Goal: Complete application form

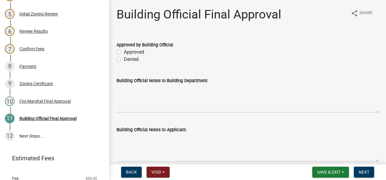
click at [121, 51] on div "Approved" at bounding box center [248, 52] width 262 height 7
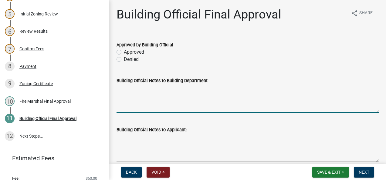
drag, startPoint x: 121, startPoint y: 51, endPoint x: 122, endPoint y: 92, distance: 41.6
click at [122, 92] on textarea "Building Official Notes to Building Department" at bounding box center [248, 98] width 262 height 29
click at [136, 90] on textarea "This is a existing business with no change of Occupancy" at bounding box center [248, 98] width 262 height 29
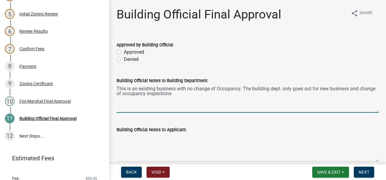
click at [132, 95] on textarea "This is an existing business with no change of Occupancy. The building dept. on…" at bounding box center [248, 98] width 262 height 29
click at [198, 93] on textarea "This is an existing business with no change of Occupancy. The building dept. on…" at bounding box center [248, 98] width 262 height 29
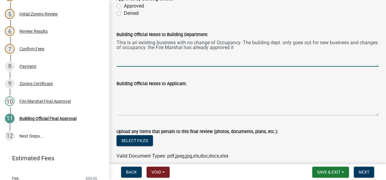
scroll to position [122, 0]
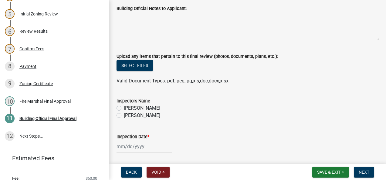
type textarea "This is an existing business with no change of Occupancy. The building dept. on…"
click at [124, 115] on label "Ryan Campbell" at bounding box center [142, 115] width 36 height 7
click at [124, 115] on input "Ryan Campbell" at bounding box center [126, 114] width 4 height 4
radio input "true"
select select "9"
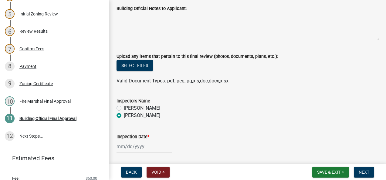
select select "2025"
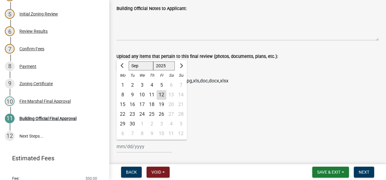
click at [128, 151] on div "Jan Feb Mar Apr May Jun Jul Aug Sep Oct Nov Dec 1525 1526 1527 1528 1529 1530 1…" at bounding box center [145, 147] width 56 height 12
click at [230, 129] on div "Inspection Date * Jan Feb Mar Apr May Jun Jul Aug Sep Oct Nov Dec 1525 1526 152…" at bounding box center [248, 139] width 262 height 28
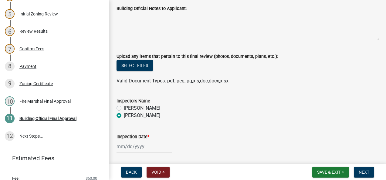
select select "9"
select select "2025"
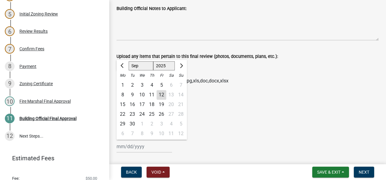
click at [128, 149] on div "Jan Feb Mar Apr May Jun Jul Aug Sep Oct Nov Dec 1525 1526 1527 1528 1529 1530 1…" at bounding box center [145, 147] width 56 height 12
click at [160, 95] on div "12" at bounding box center [162, 95] width 10 height 10
type input "09/12/2025"
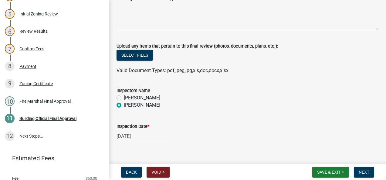
scroll to position [142, 0]
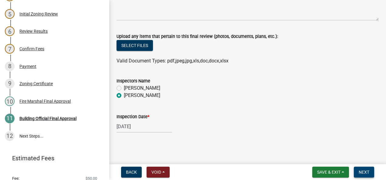
click at [362, 169] on button "Next" at bounding box center [364, 172] width 20 height 11
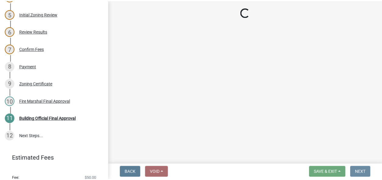
scroll to position [0, 0]
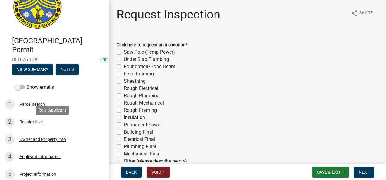
scroll to position [91, 0]
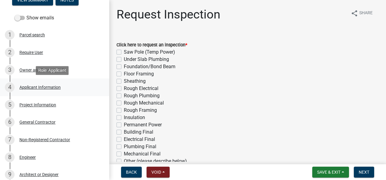
click at [34, 87] on div "Applicant Information" at bounding box center [39, 87] width 41 height 4
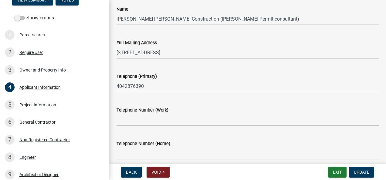
scroll to position [0, 0]
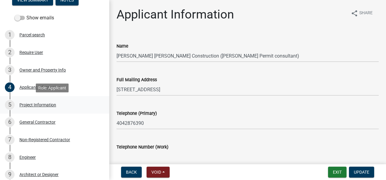
click at [34, 105] on div "Project Information" at bounding box center [37, 105] width 37 height 4
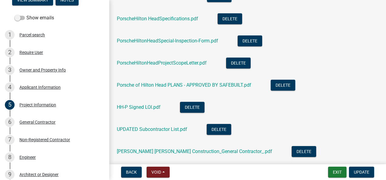
scroll to position [456, 0]
